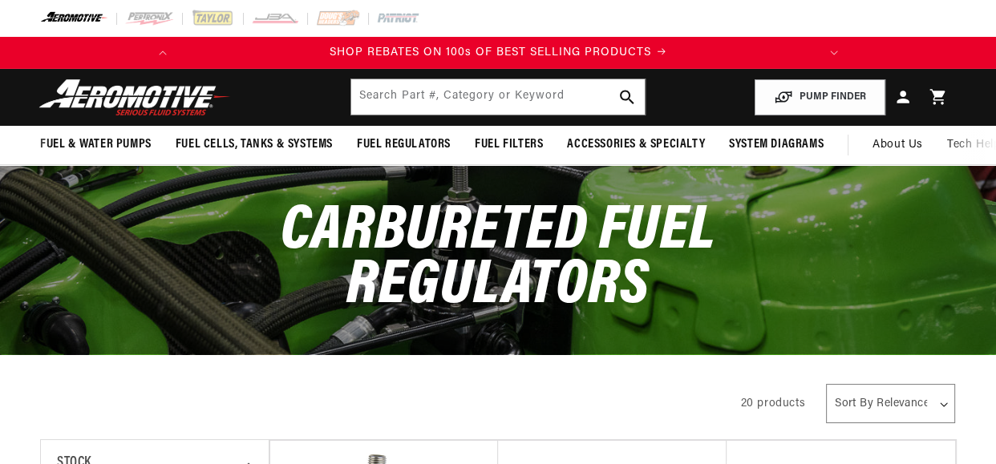
scroll to position [0, 633]
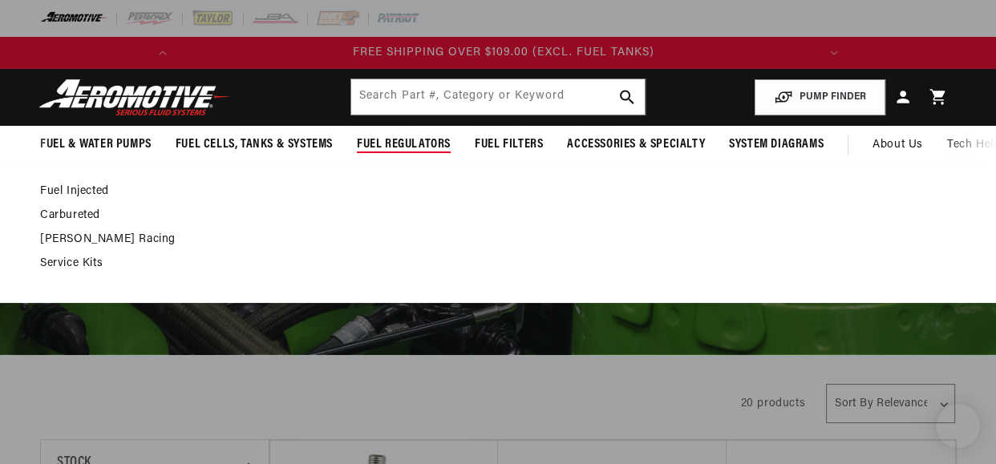
click at [409, 140] on span "Fuel Regulators" at bounding box center [404, 144] width 94 height 17
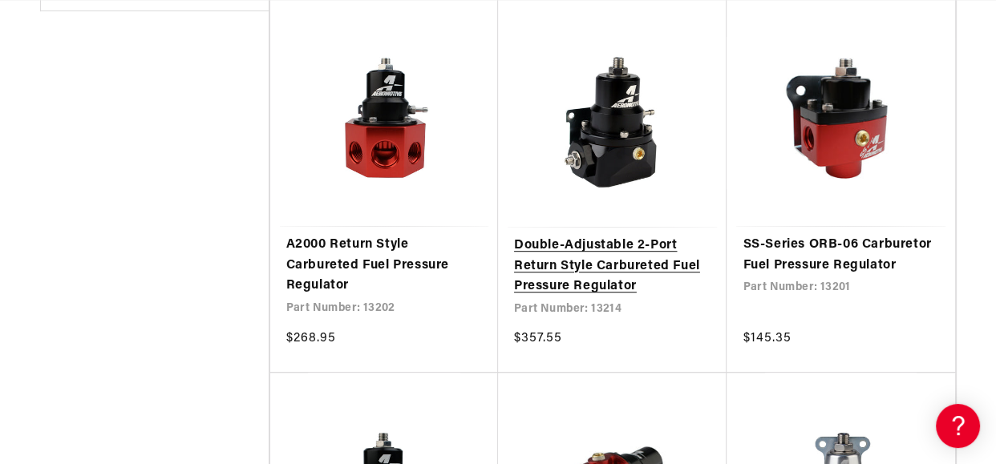
scroll to position [0, 0]
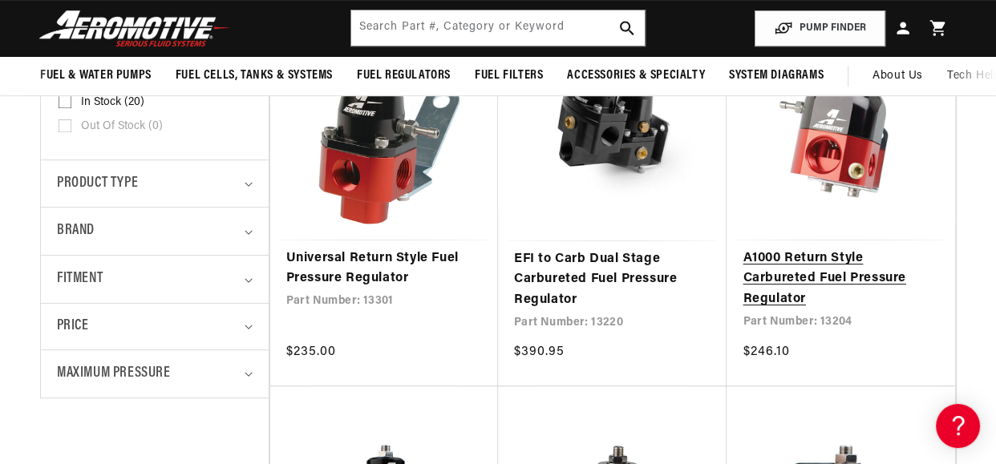
click at [803, 257] on link "A1000 Return Style Carbureted Fuel Pressure Regulator" at bounding box center [841, 280] width 196 height 62
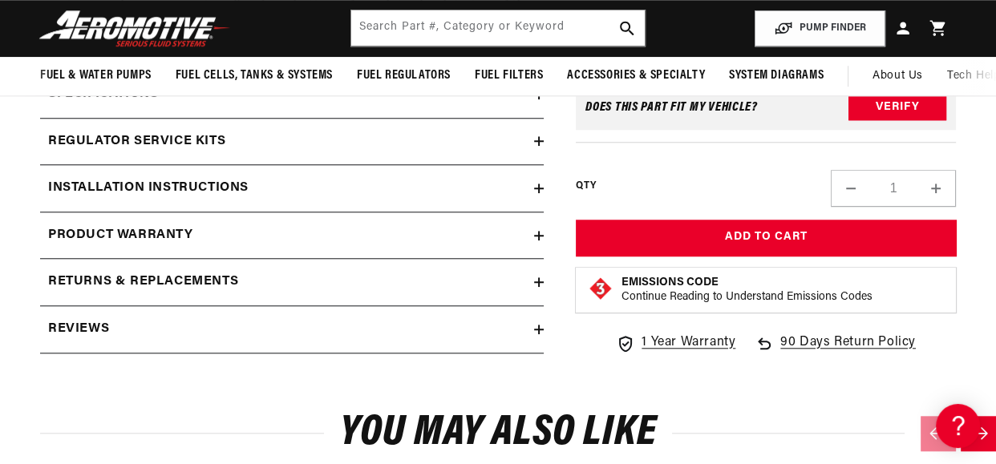
scroll to position [0, 633]
click at [185, 187] on h2 "Installation Instructions" at bounding box center [148, 188] width 200 height 21
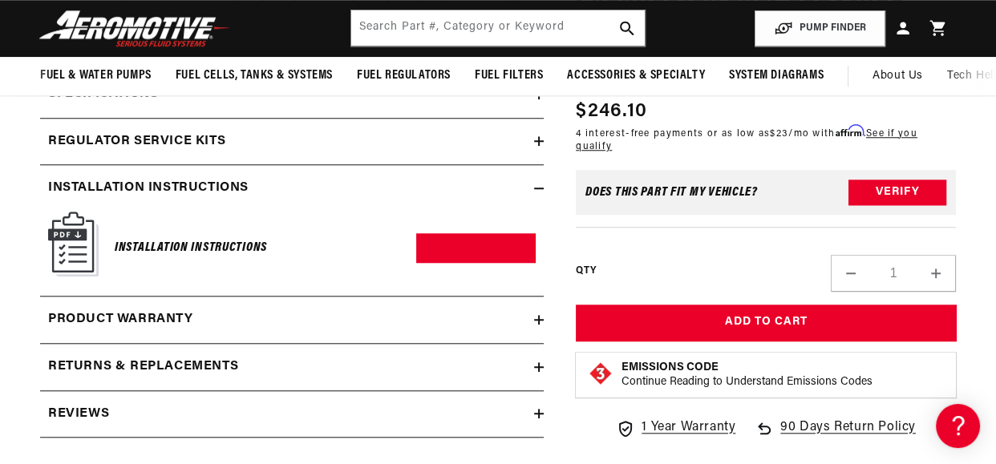
scroll to position [0, 0]
click at [72, 242] on img at bounding box center [73, 244] width 51 height 65
click at [462, 249] on link "Download PDF" at bounding box center [475, 248] width 119 height 30
